Goal: Transaction & Acquisition: Purchase product/service

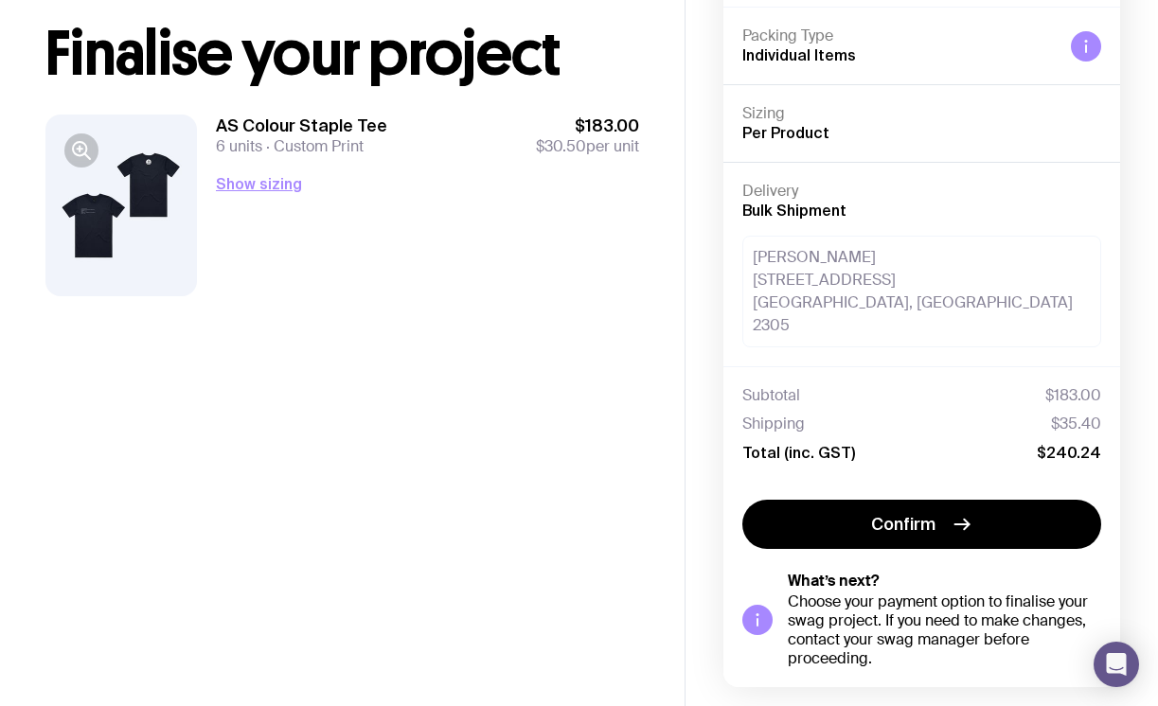
scroll to position [121, 0]
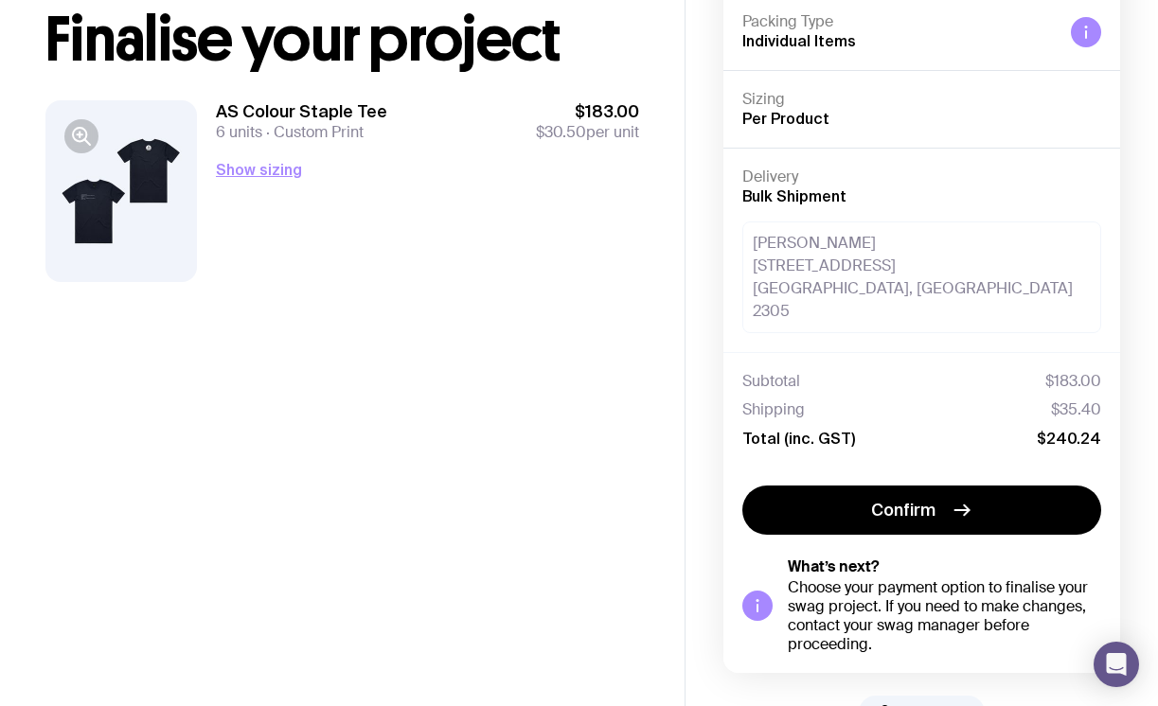
click at [1068, 400] on span "$35.40" at bounding box center [1076, 409] width 50 height 19
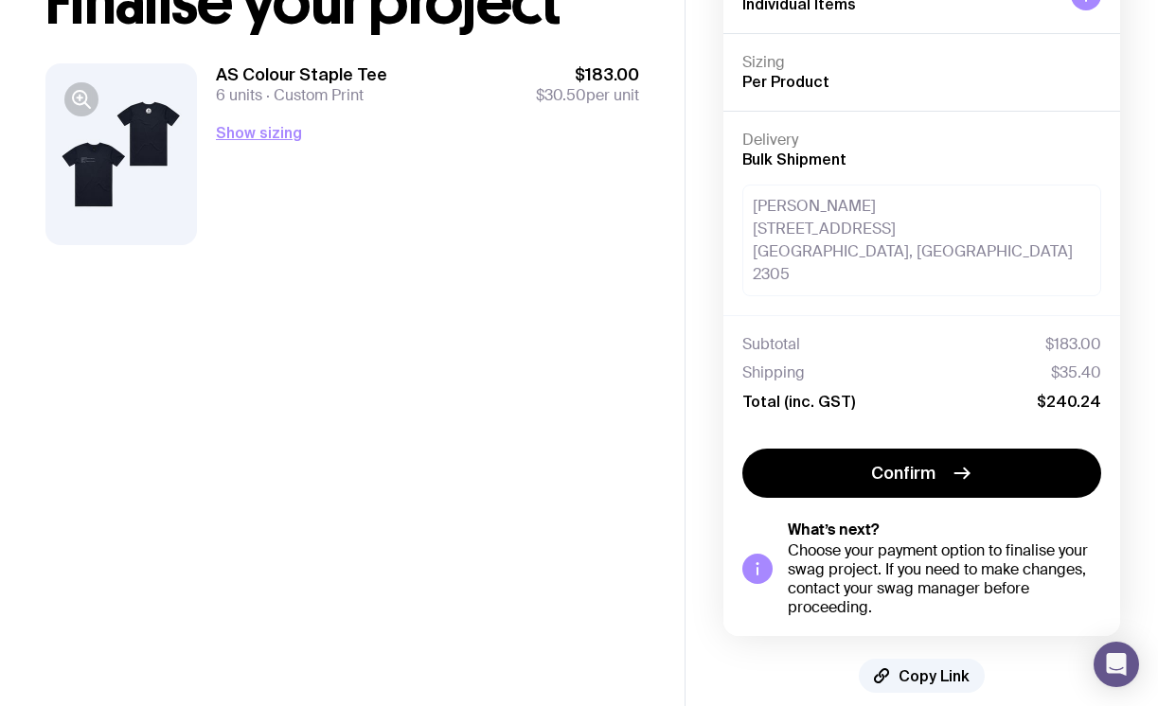
click at [567, 94] on span "$30.50" at bounding box center [561, 95] width 50 height 20
click at [272, 128] on button "Show sizing" at bounding box center [259, 132] width 86 height 23
click at [127, 146] on div at bounding box center [120, 154] width 151 height 182
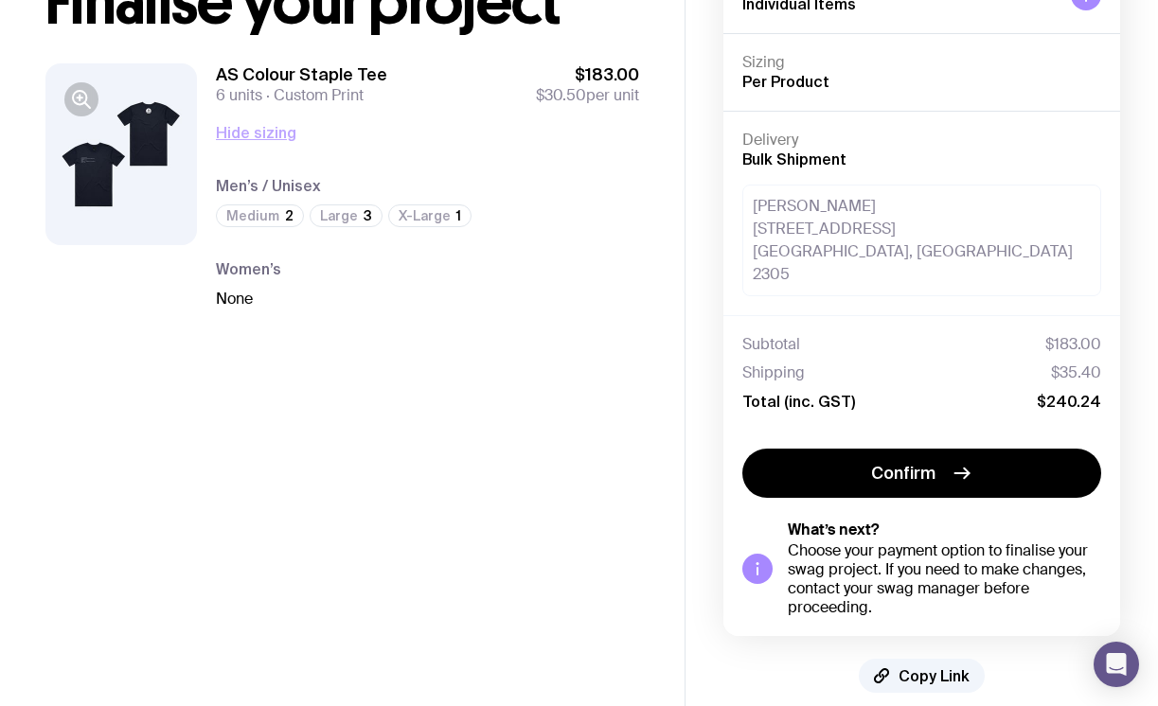
click at [255, 133] on button "Hide sizing" at bounding box center [256, 132] width 80 height 23
click at [121, 149] on div at bounding box center [120, 154] width 151 height 182
click at [74, 102] on icon "button" at bounding box center [81, 99] width 23 height 23
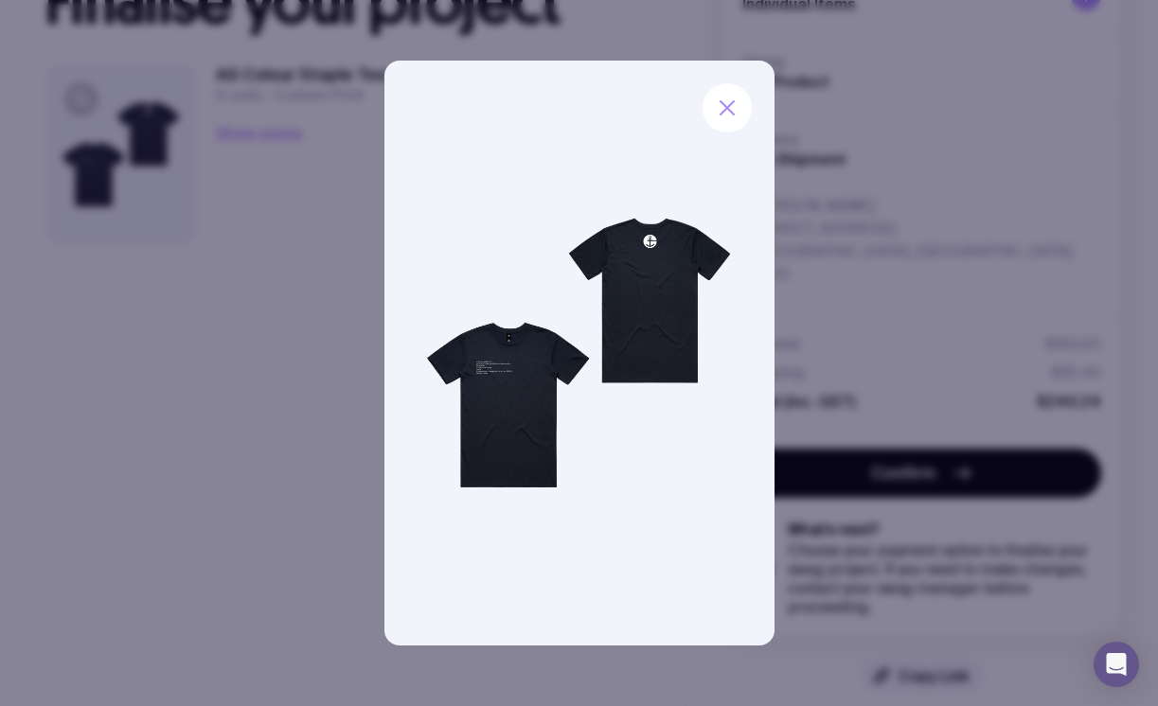
click at [265, 306] on div at bounding box center [579, 353] width 1158 height 706
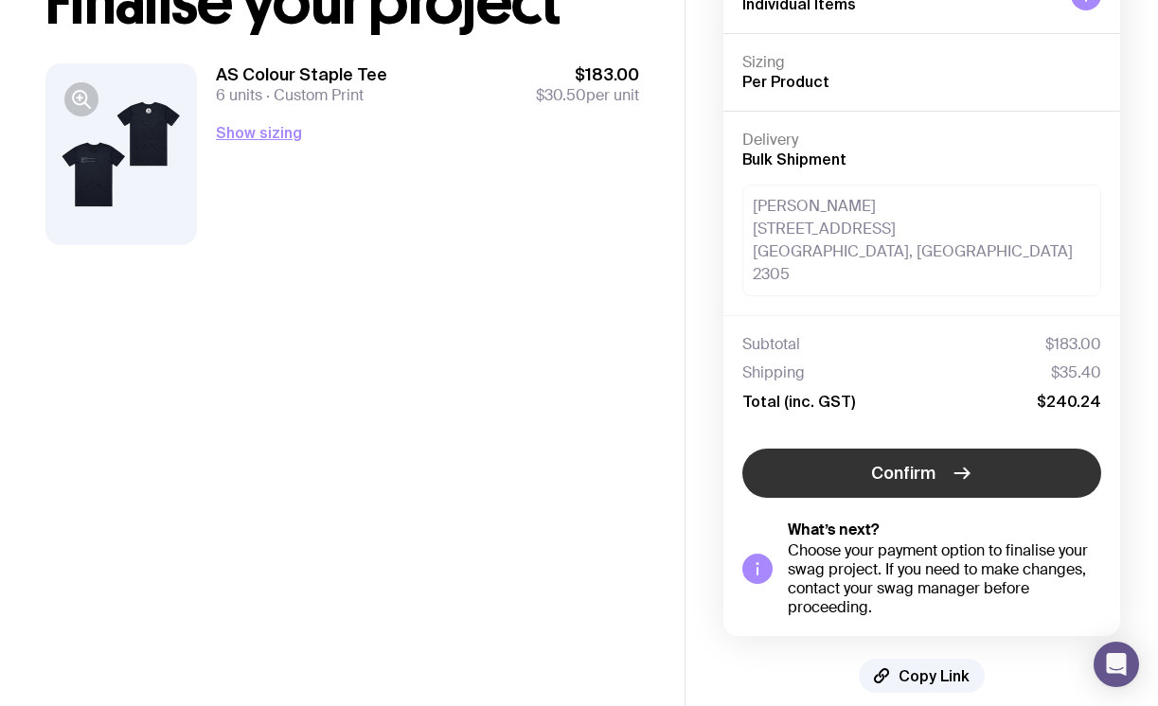
click at [918, 462] on span "Confirm" at bounding box center [903, 473] width 64 height 23
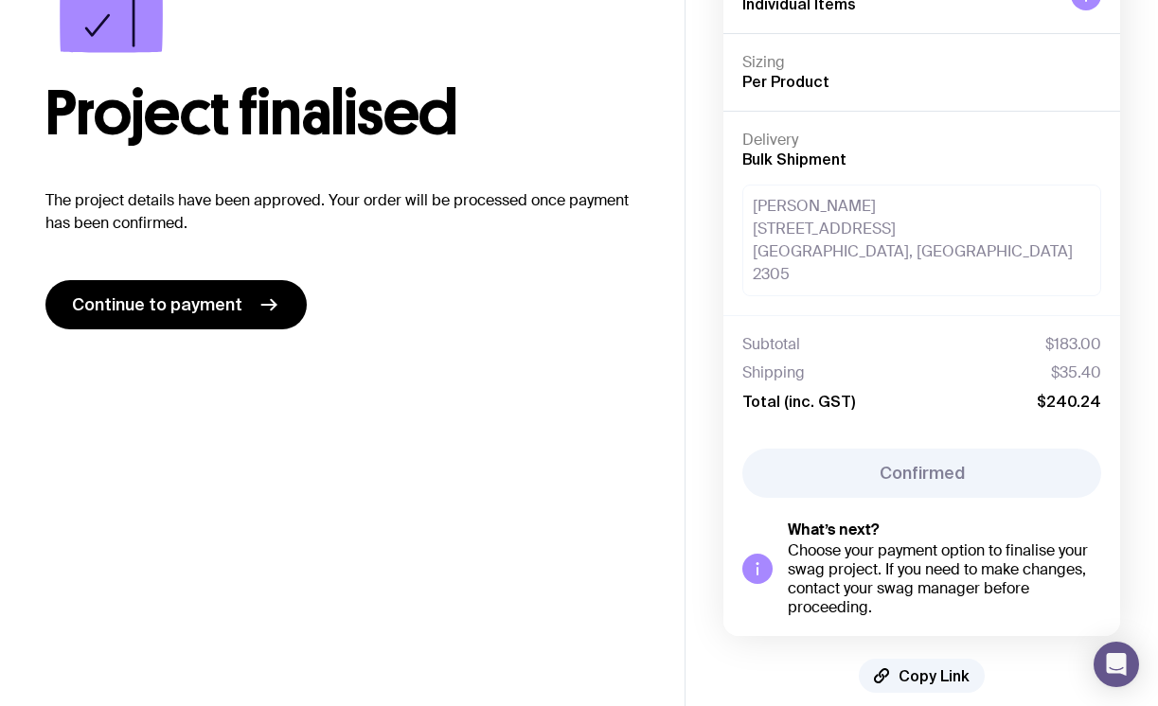
click at [885, 541] on div "Choose your payment option to finalise your swag project. If you need to make c…" at bounding box center [944, 579] width 313 height 76
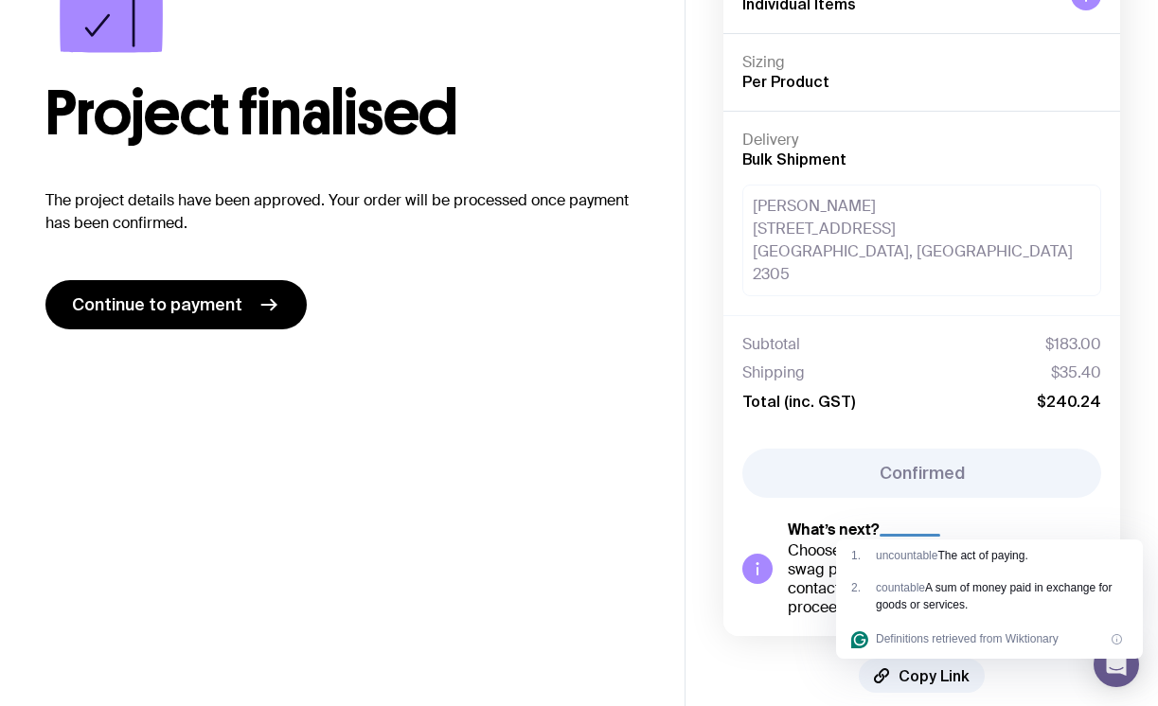
click at [905, 521] on h5 "What’s next?" at bounding box center [944, 530] width 313 height 19
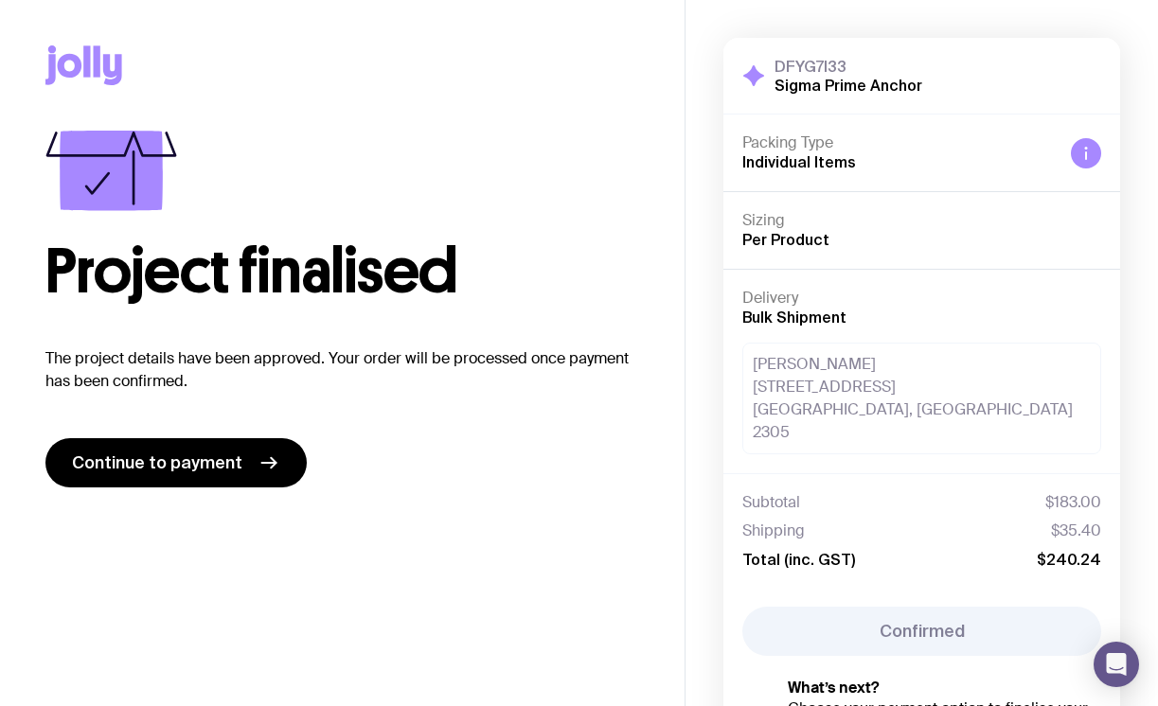
scroll to position [21, 0]
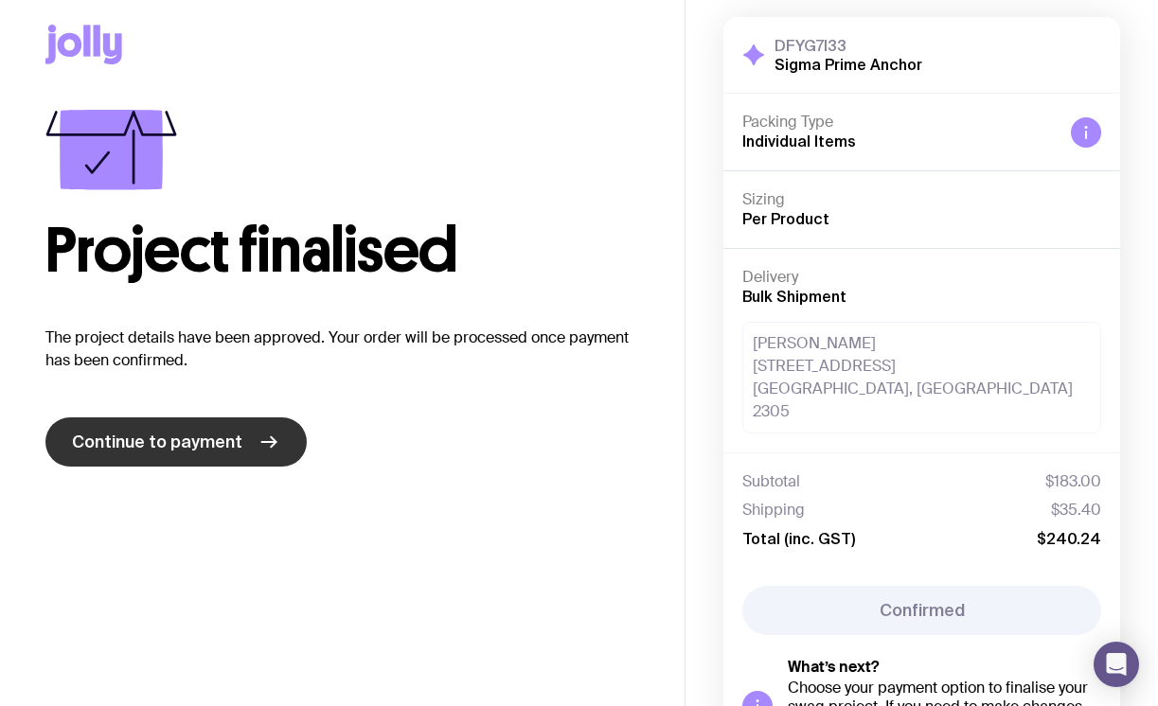
click at [236, 432] on span "Continue to payment" at bounding box center [157, 442] width 170 height 23
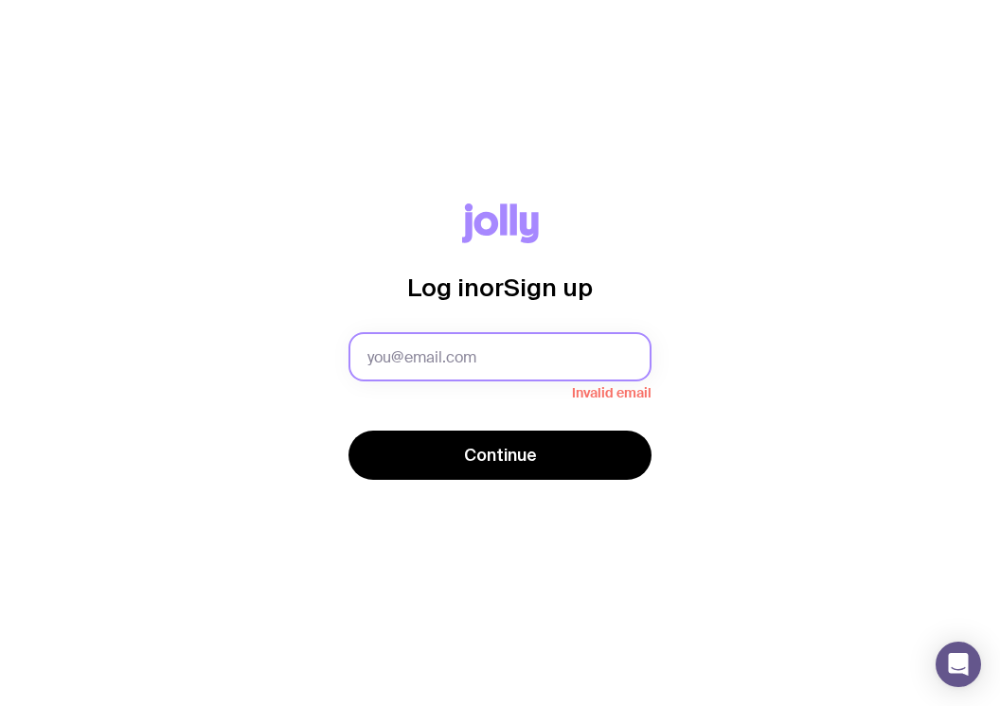
click at [523, 357] on input "text" at bounding box center [499, 356] width 303 height 49
type input "tyler@sigmaprime.io"
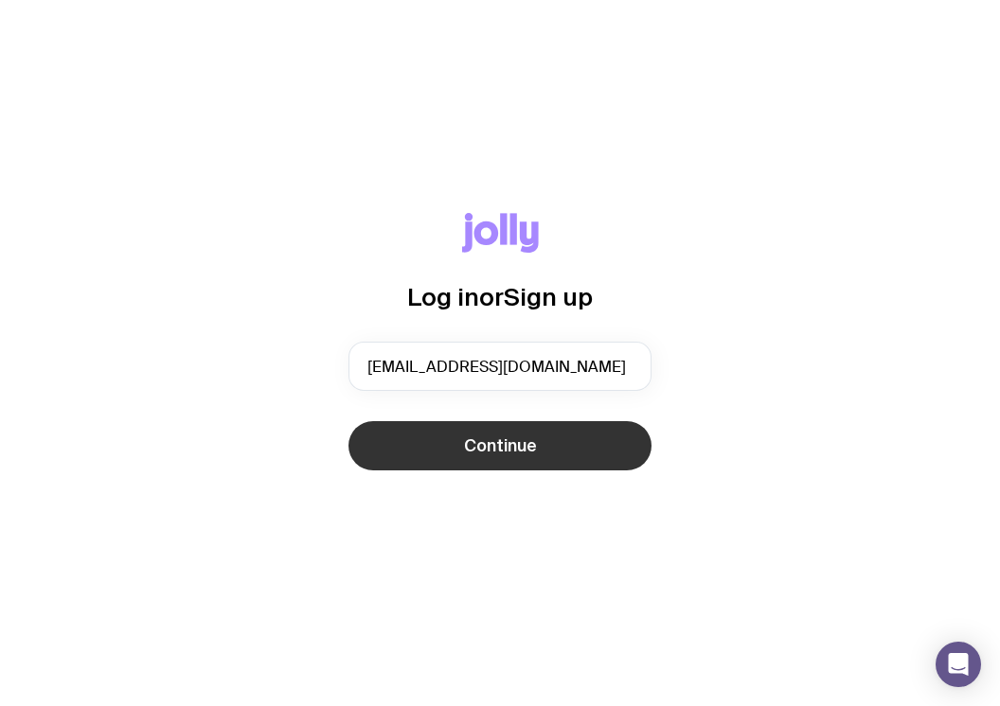
click at [509, 449] on span "Continue" at bounding box center [500, 445] width 73 height 23
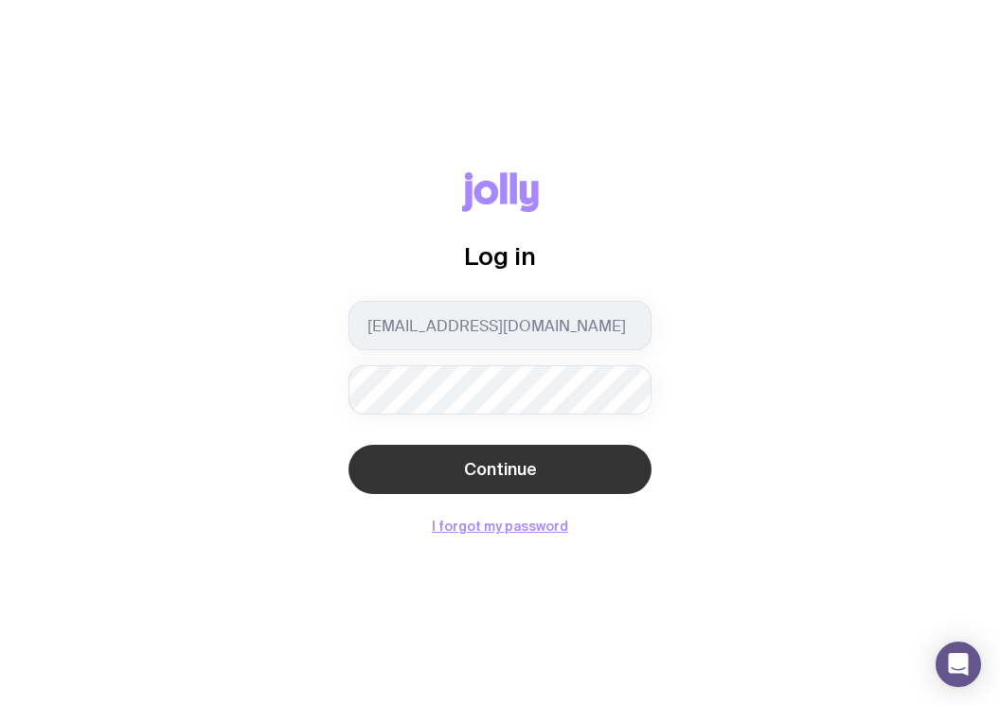
click at [538, 460] on button "Continue" at bounding box center [499, 469] width 303 height 49
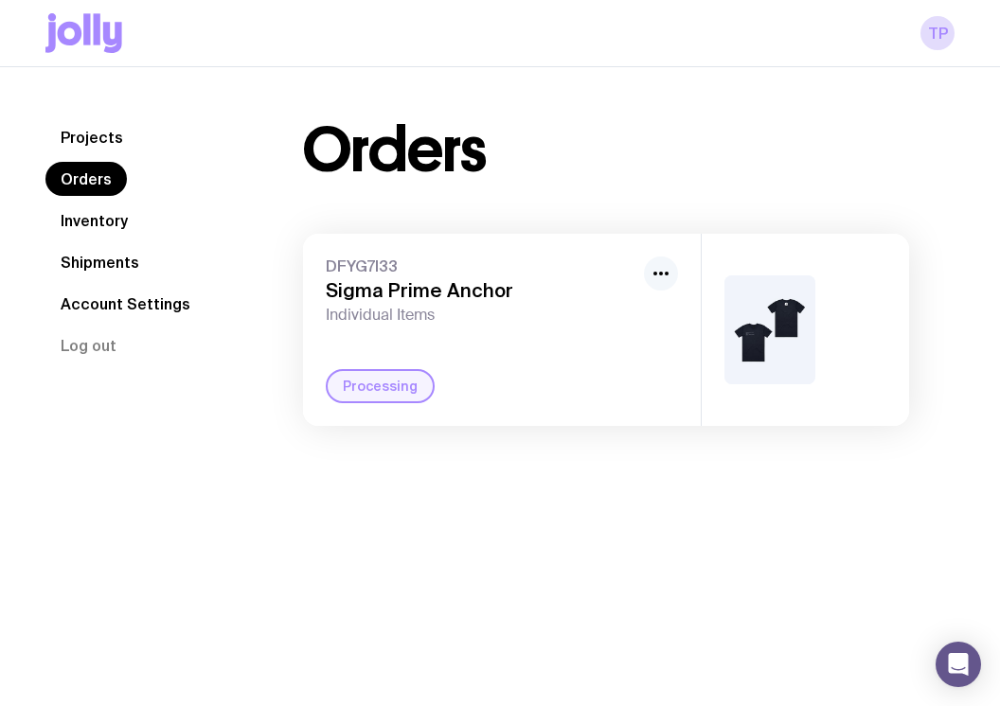
click at [656, 272] on icon "button" at bounding box center [660, 273] width 23 height 23
